Goal: Information Seeking & Learning: Learn about a topic

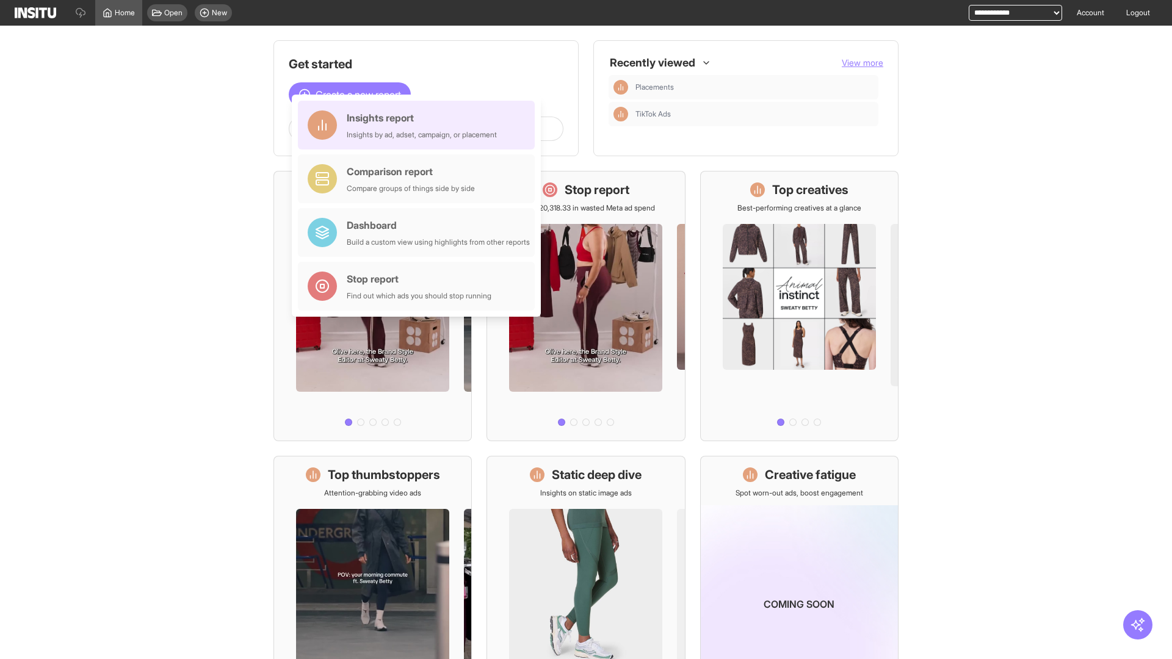
click at [419, 125] on div "Insights report Insights by ad, adset, campaign, or placement" at bounding box center [422, 125] width 150 height 29
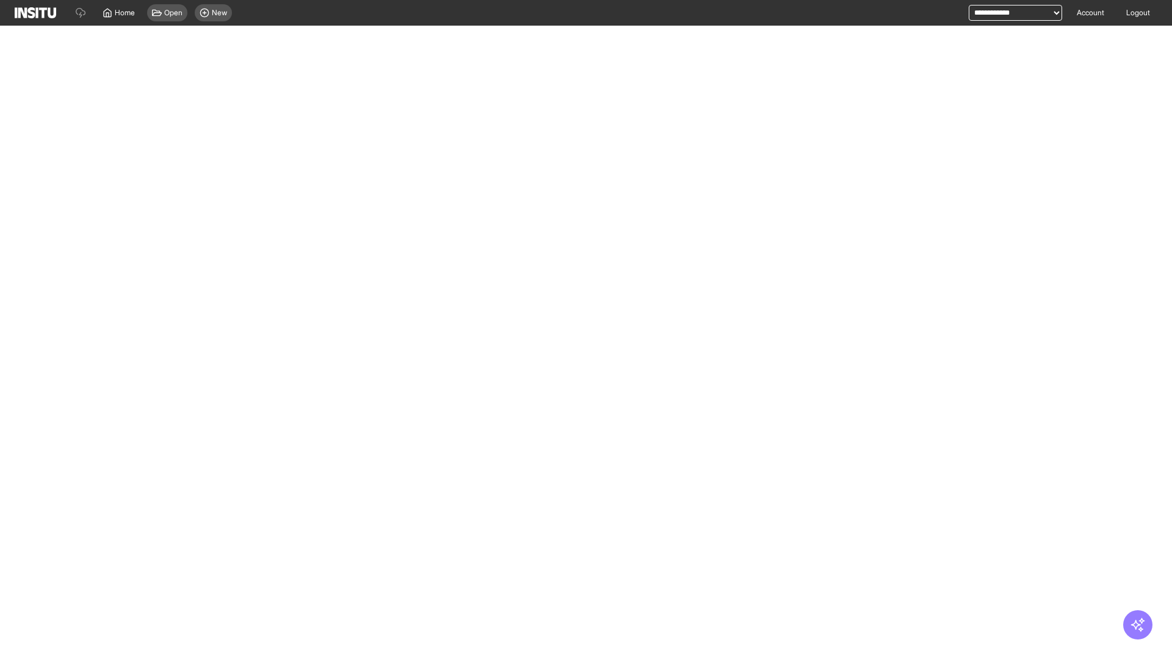
select select "**"
